Goal: Use online tool/utility: Utilize a website feature to perform a specific function

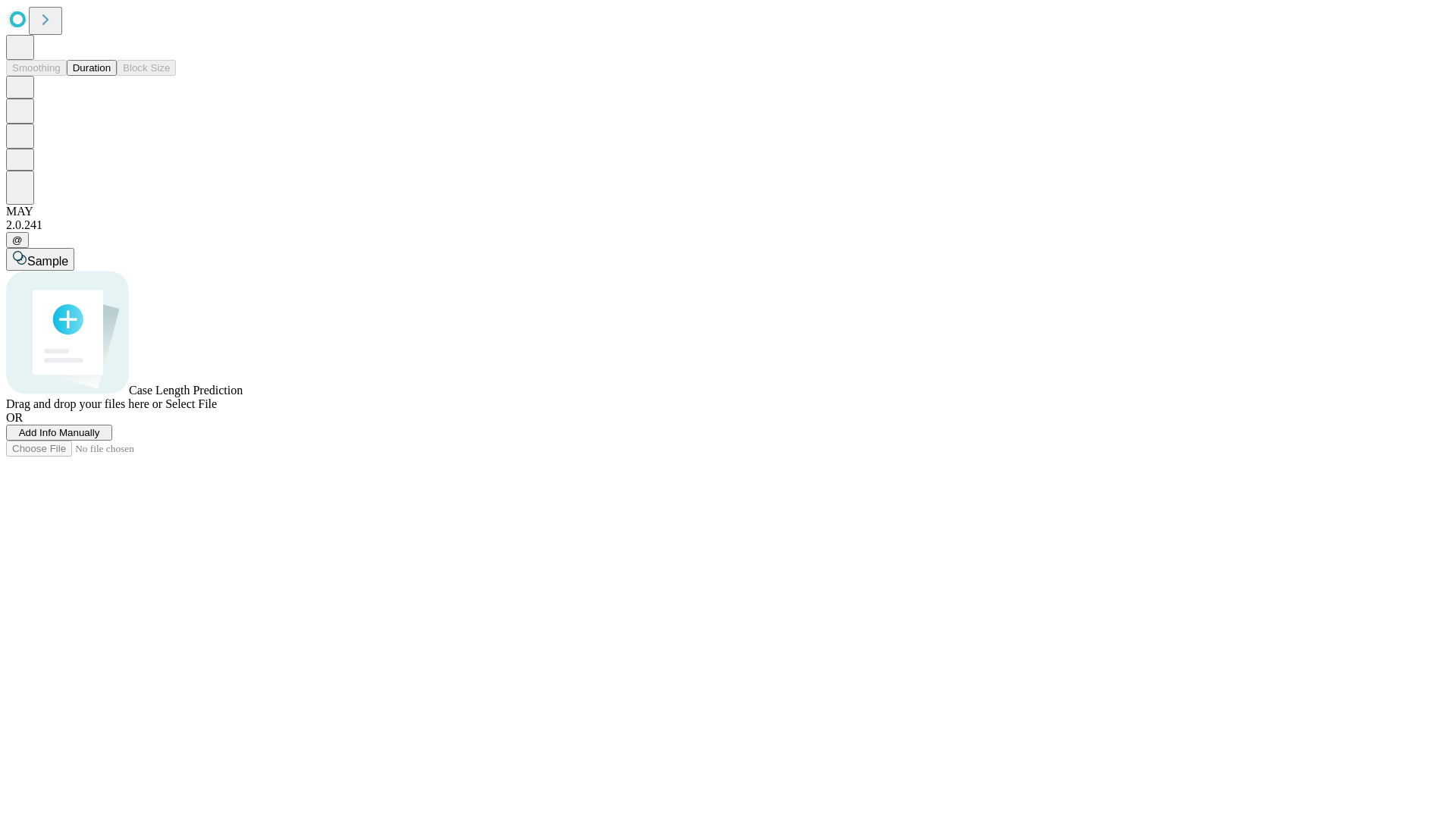
click at [111, 76] on button "Duration" at bounding box center [91, 67] width 50 height 16
click at [100, 439] on span "Add Info Manually" at bounding box center [60, 432] width 81 height 12
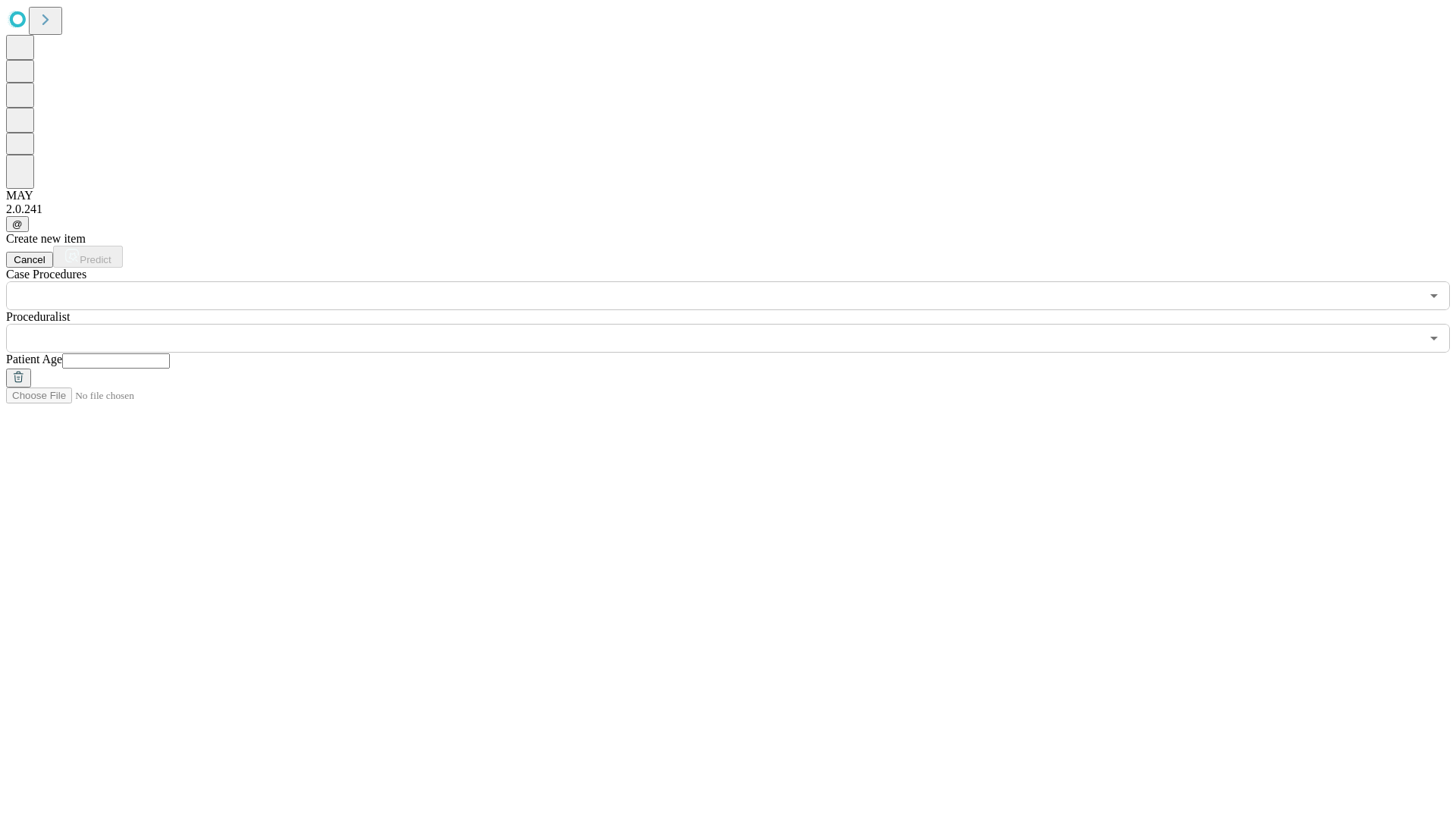
click at [170, 353] on input "text" at bounding box center [115, 361] width 108 height 15
type input "**"
click at [739, 324] on input "text" at bounding box center [713, 338] width 1414 height 29
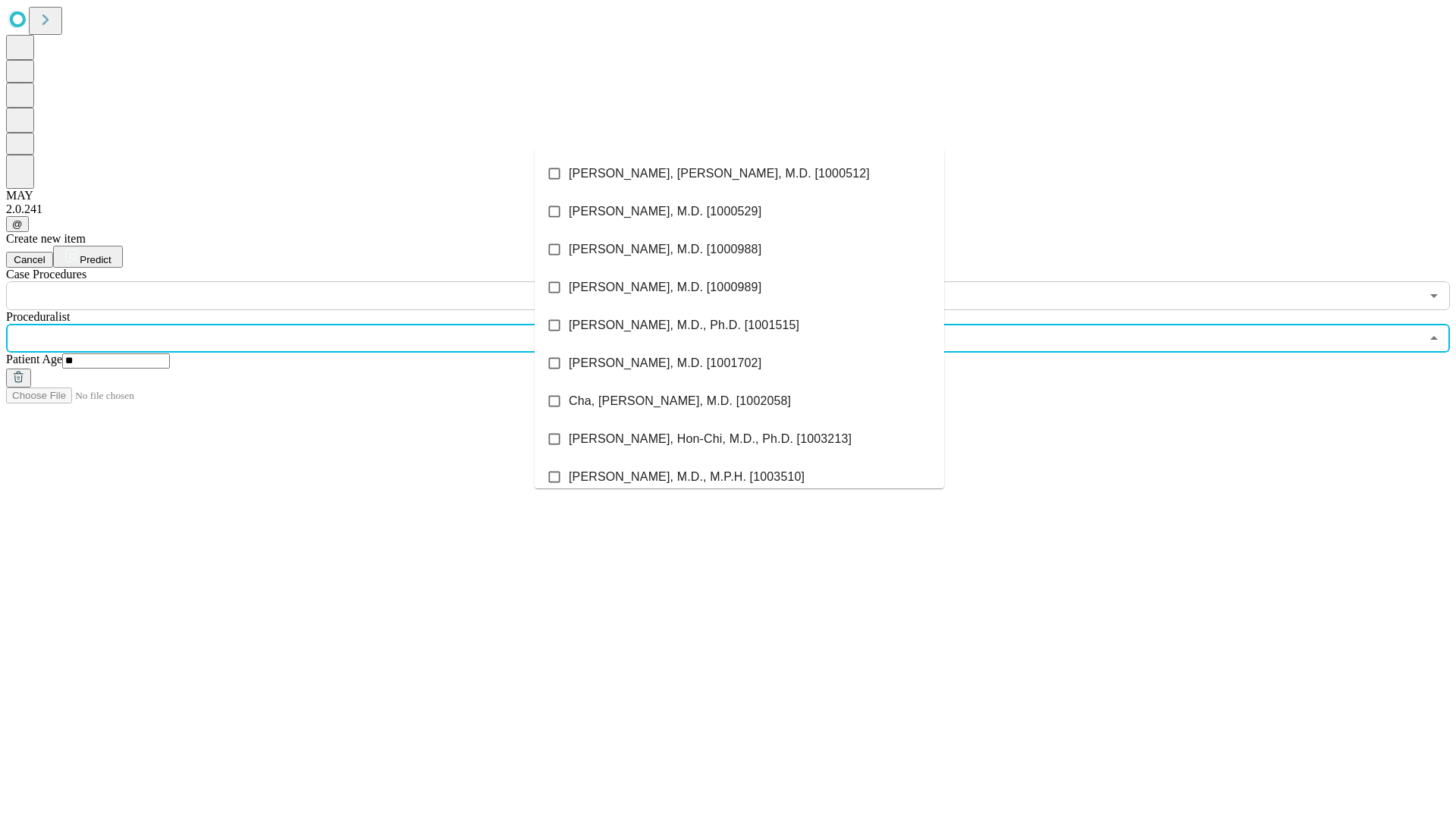
click at [740, 173] on li "[PERSON_NAME], [PERSON_NAME], M.D. [1000512]" at bounding box center [739, 173] width 409 height 38
click at [319, 282] on input "text" at bounding box center [713, 295] width 1414 height 29
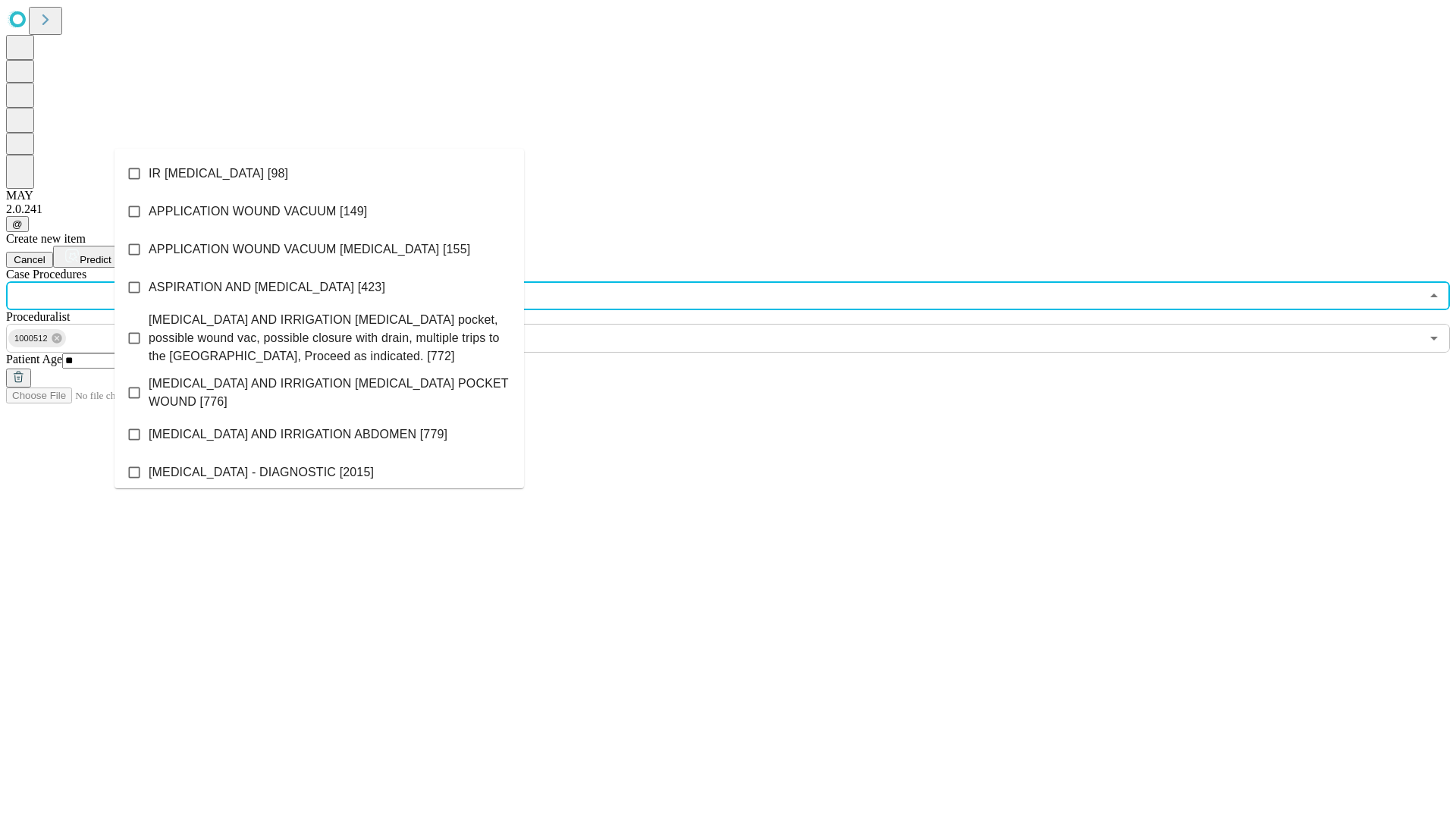
click at [320, 173] on li "IR [MEDICAL_DATA] [98]" at bounding box center [319, 173] width 409 height 38
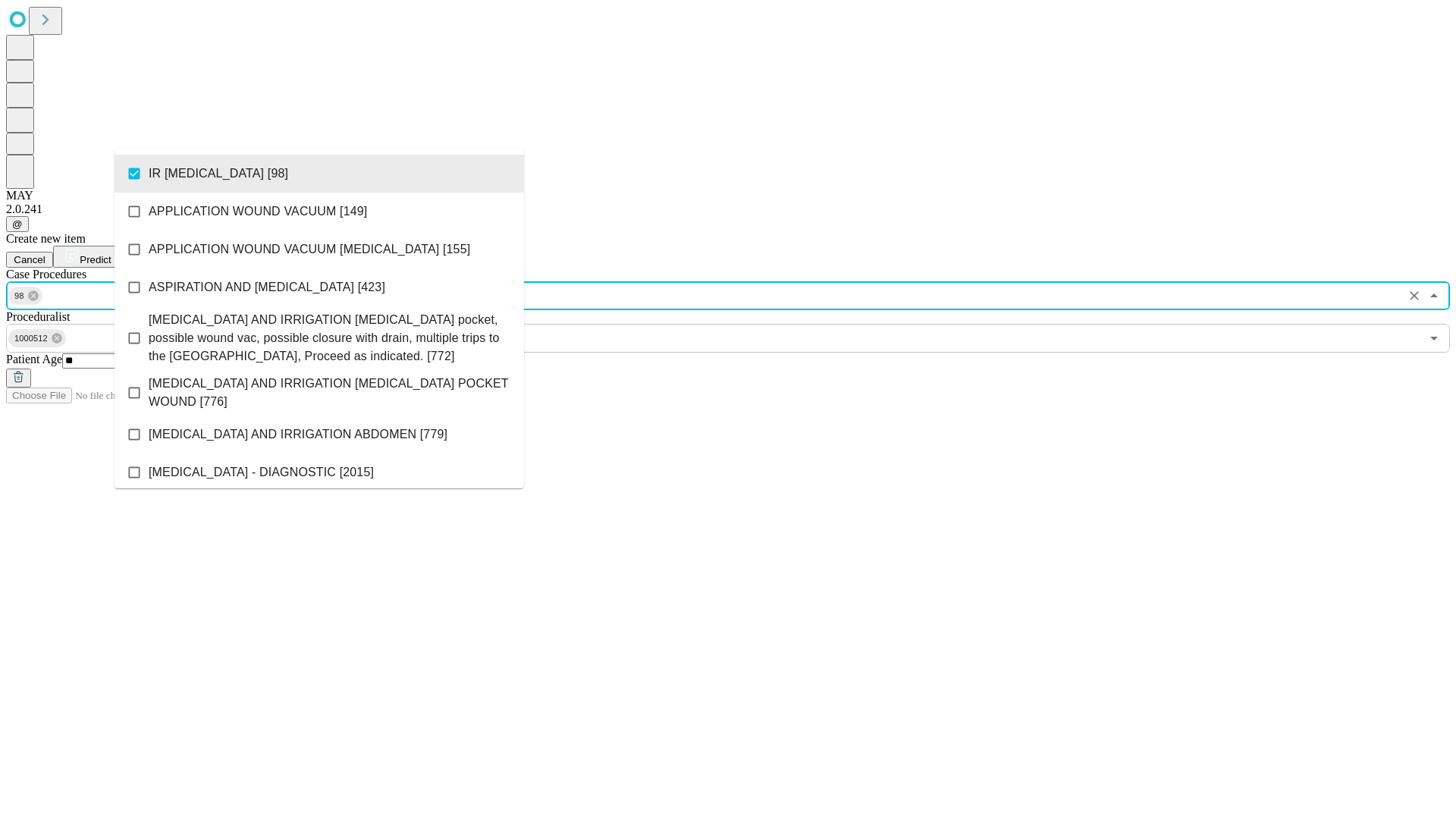
click at [111, 254] on span "Predict" at bounding box center [95, 259] width 31 height 12
